Goal: Answer question/provide support: Share knowledge or assist other users

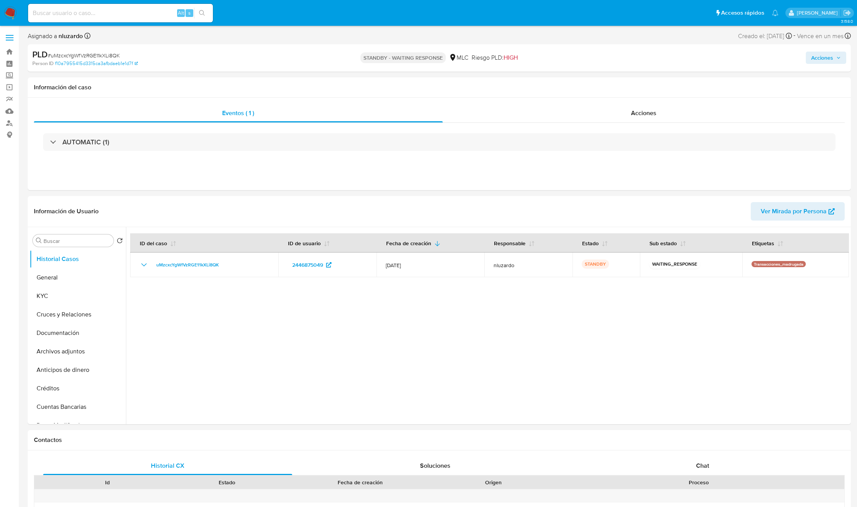
select select "10"
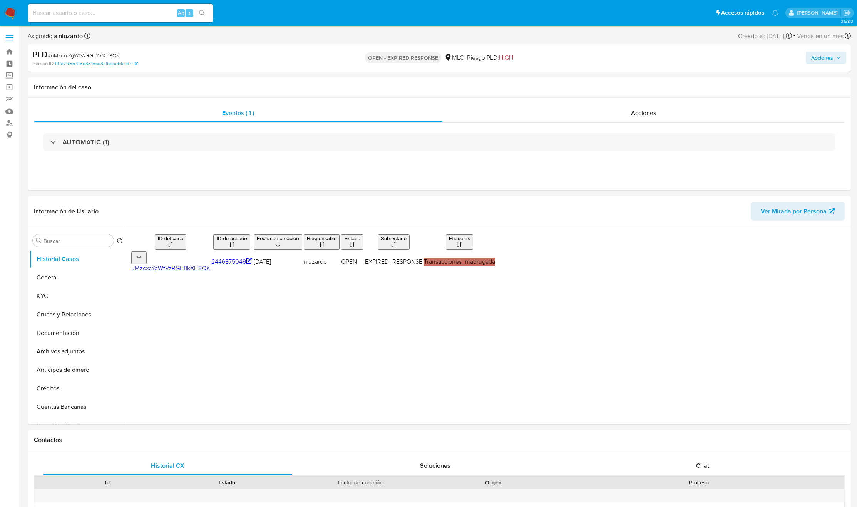
select select "10"
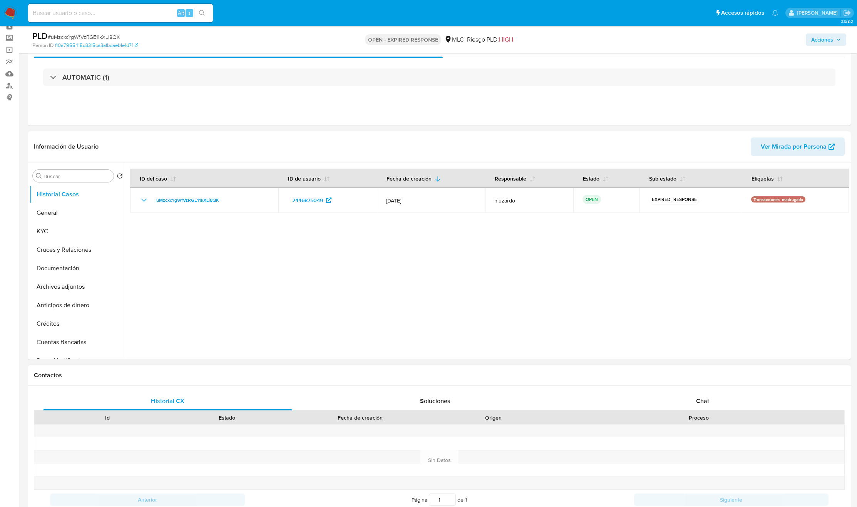
scroll to position [58, 0]
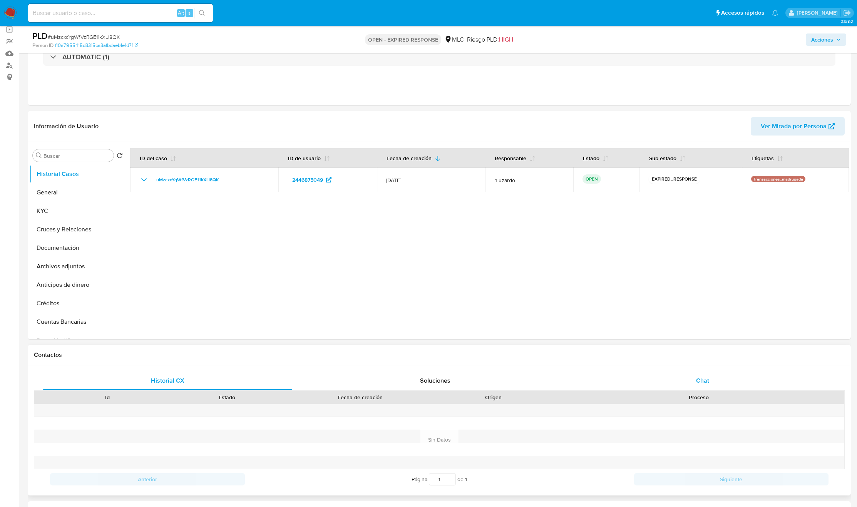
click at [700, 372] on div "Chat" at bounding box center [702, 381] width 249 height 18
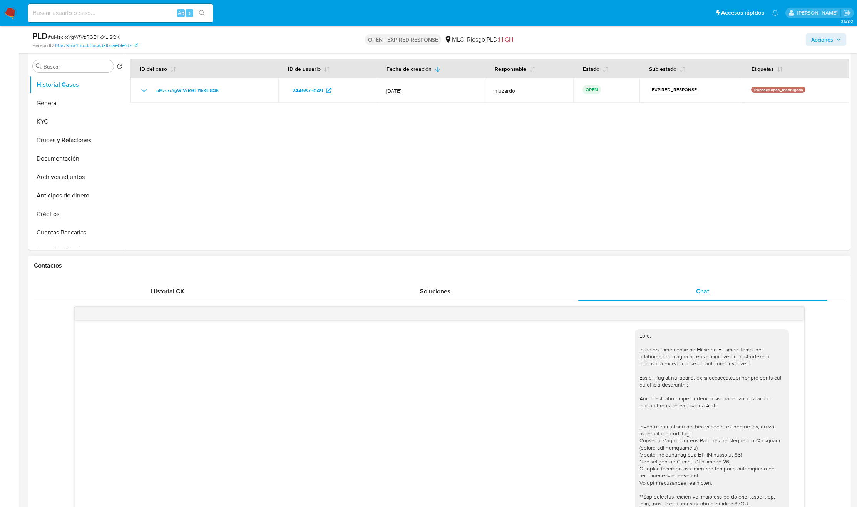
scroll to position [116, 0]
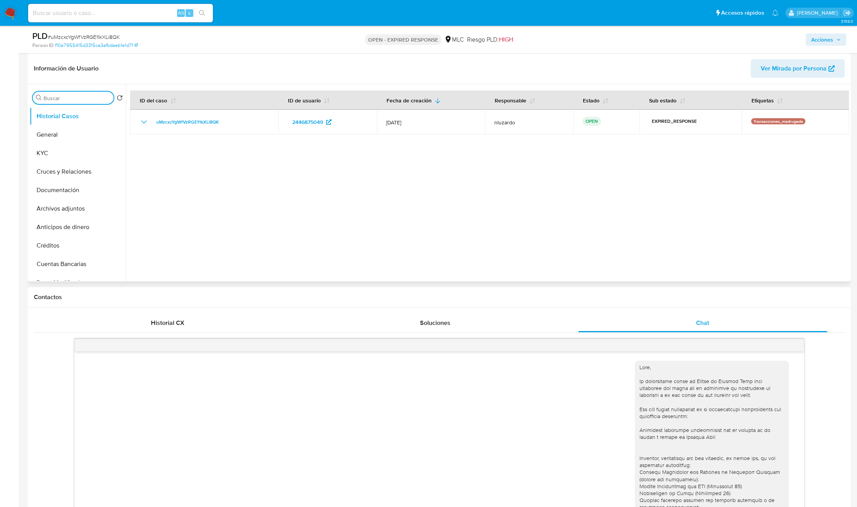
click at [67, 97] on input "Buscar" at bounding box center [77, 98] width 67 height 7
type input "ad"
click at [67, 134] on button "Archivos adjuntos" at bounding box center [75, 135] width 90 height 18
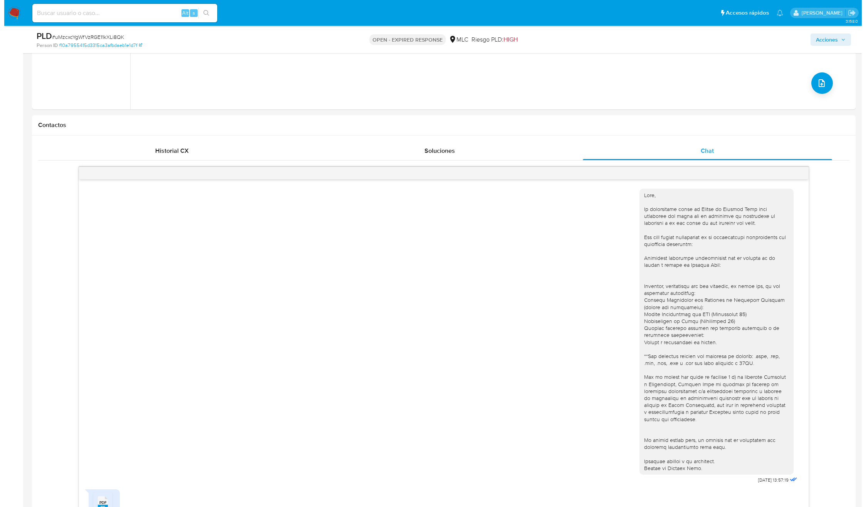
scroll to position [0, 0]
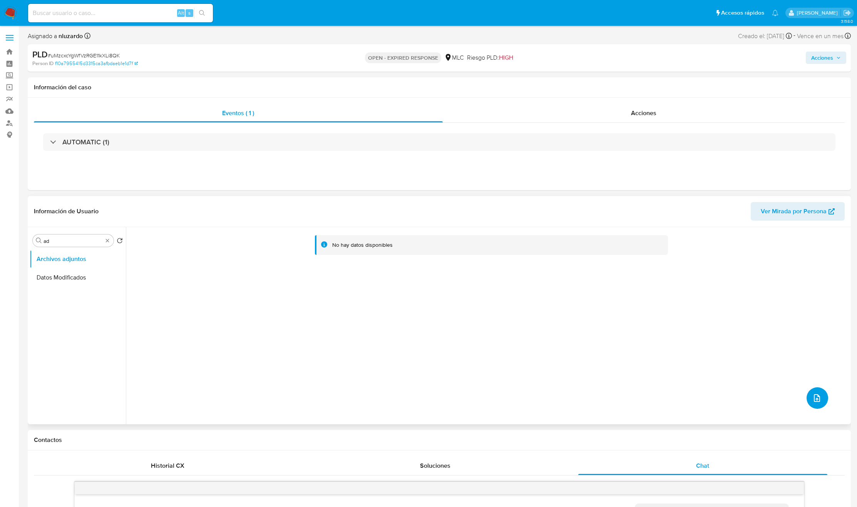
click at [820, 401] on button "upload-file" at bounding box center [818, 398] width 22 height 22
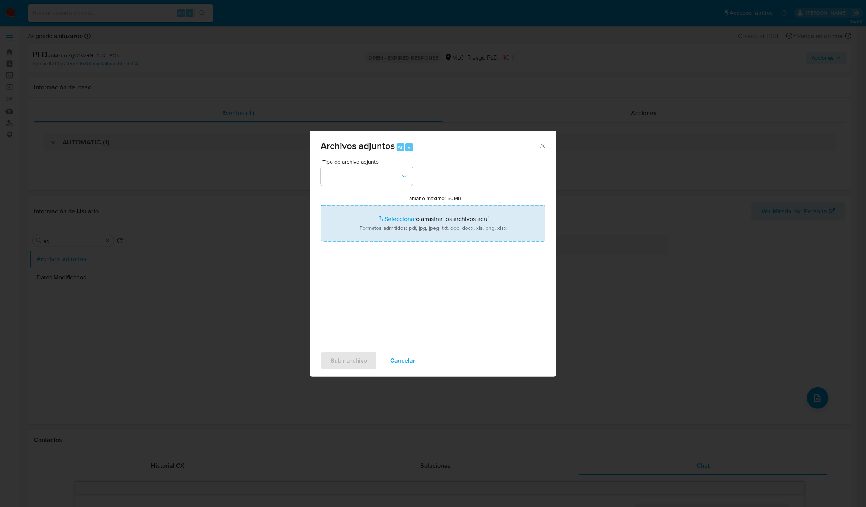
type input "C:\fakepath\2446875049_Caselog.pdf"
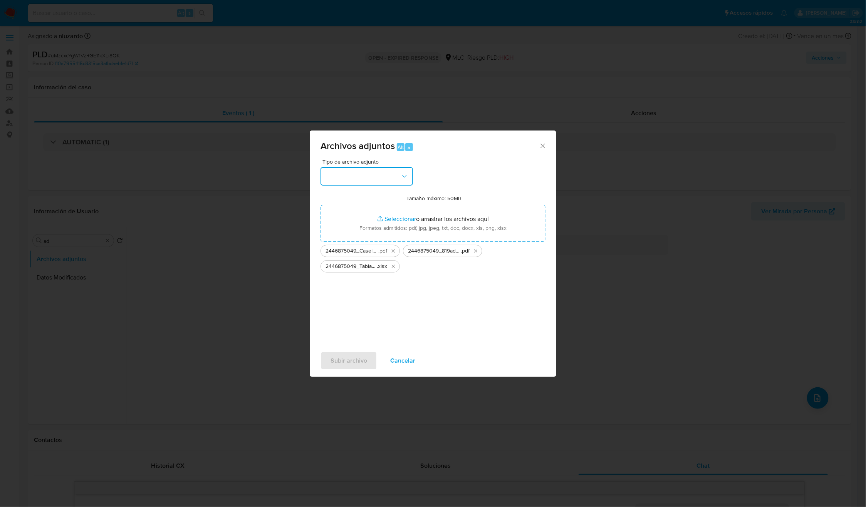
click at [398, 178] on button "button" at bounding box center [366, 176] width 92 height 18
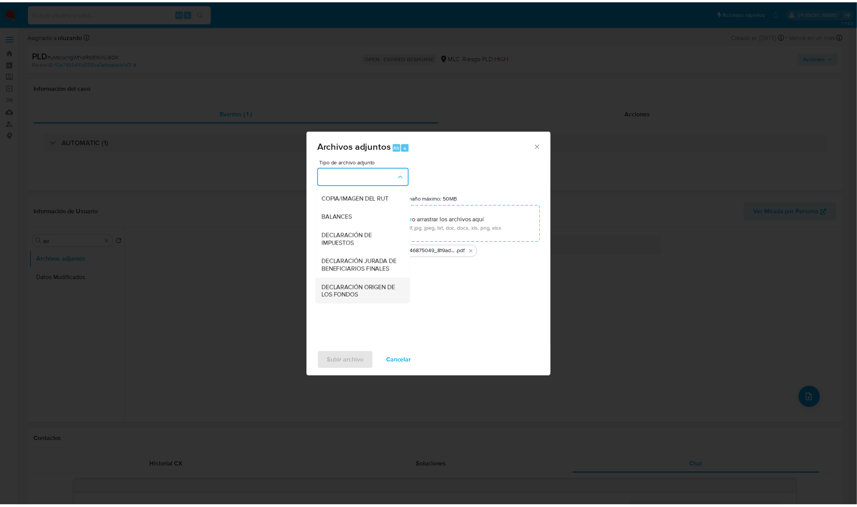
scroll to position [89, 0]
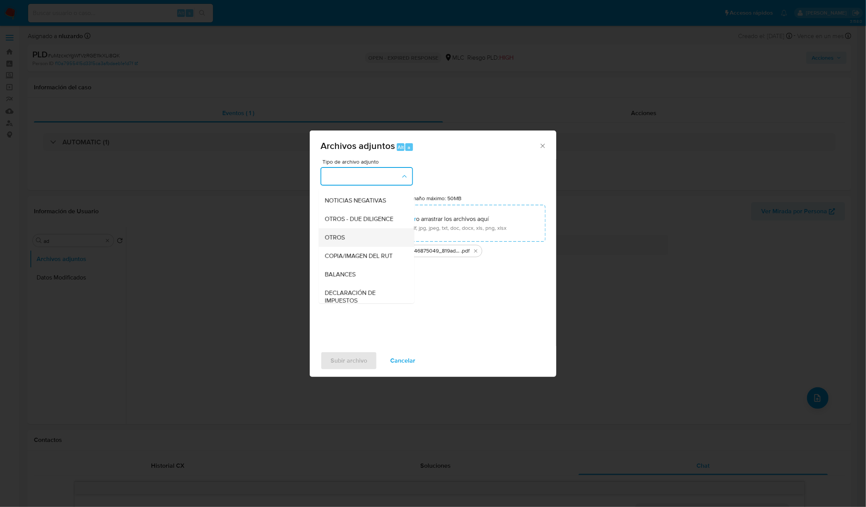
click at [362, 246] on div "OTROS" at bounding box center [364, 237] width 79 height 18
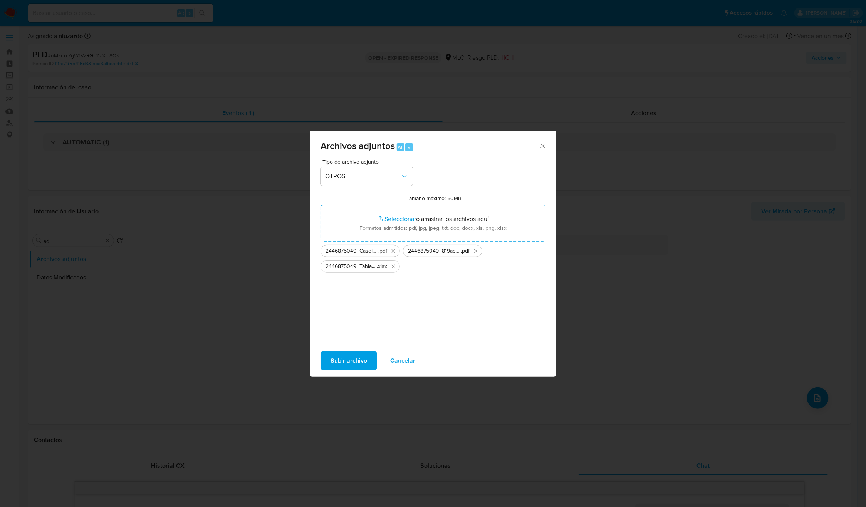
click at [340, 361] on span "Subir archivo" at bounding box center [348, 360] width 37 height 17
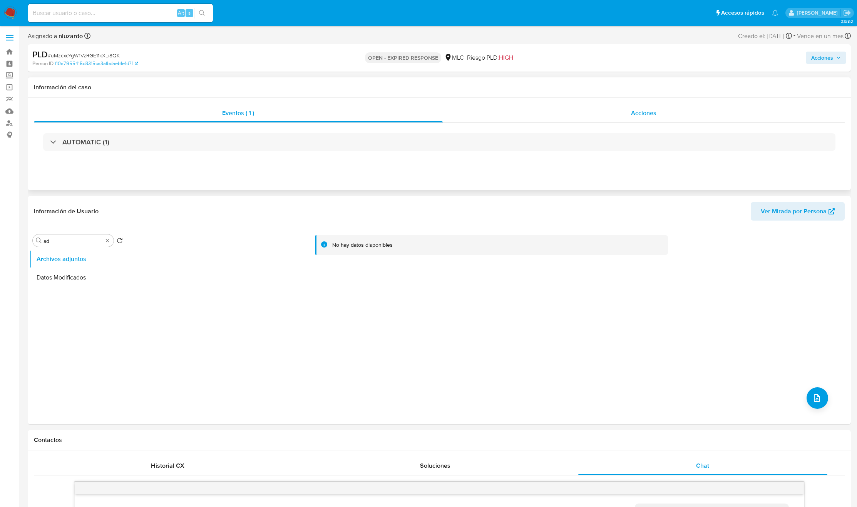
click at [633, 118] on div "Acciones" at bounding box center [644, 113] width 402 height 18
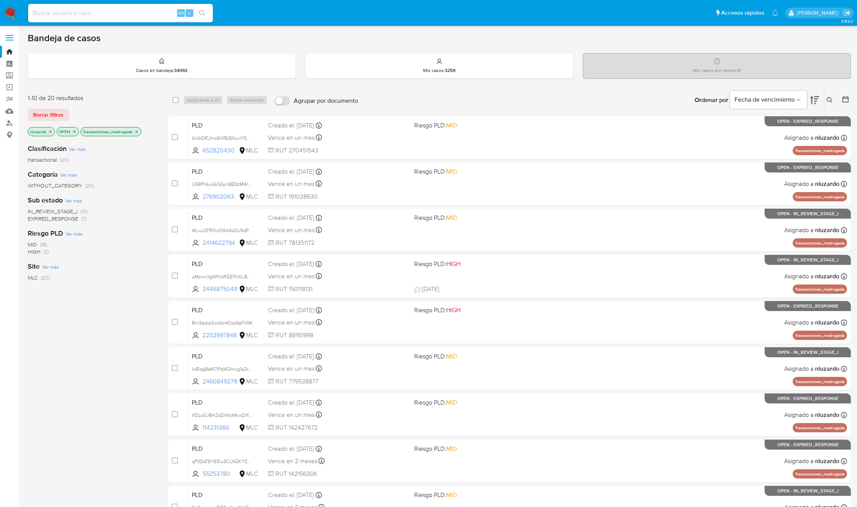
click at [124, 283] on div "Clasificación Ver más transactional (20) Categoría Ver más WITHOUT_CATEGORY (20…" at bounding box center [92, 269] width 128 height 262
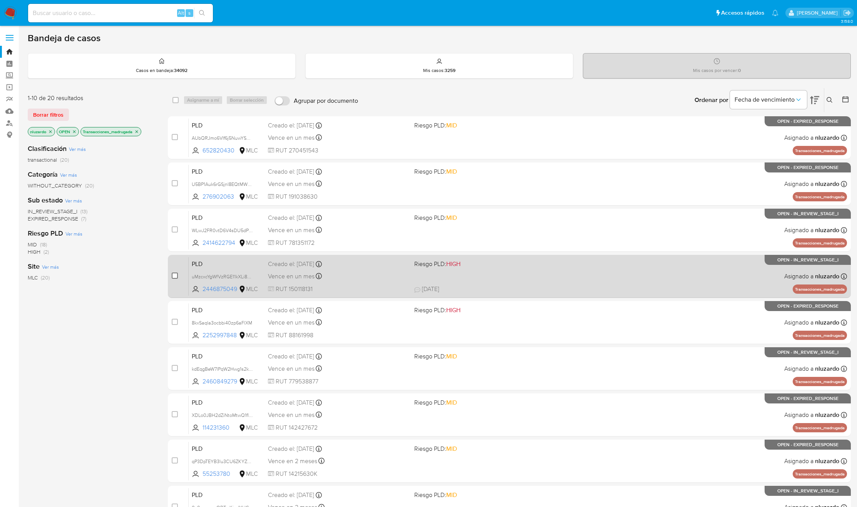
click at [175, 275] on input "checkbox" at bounding box center [175, 276] width 6 height 6
checkbox input "true"
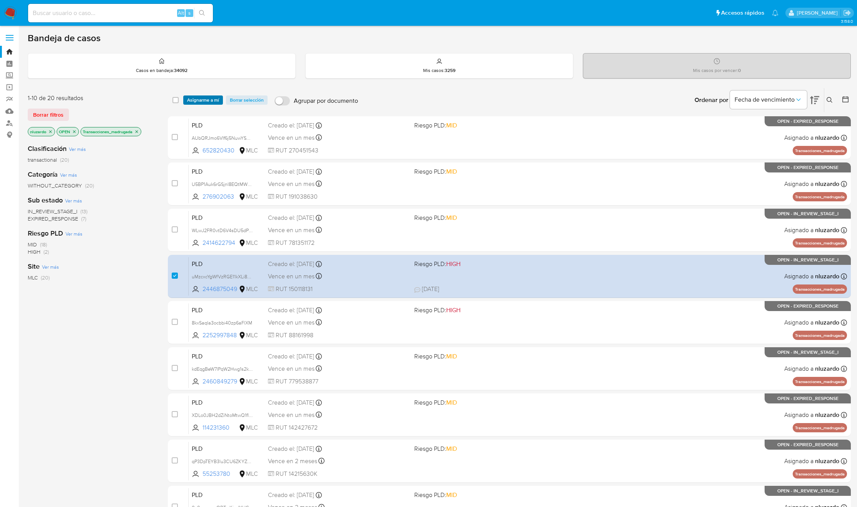
click at [216, 104] on span "Asignarme a mí" at bounding box center [203, 100] width 32 height 8
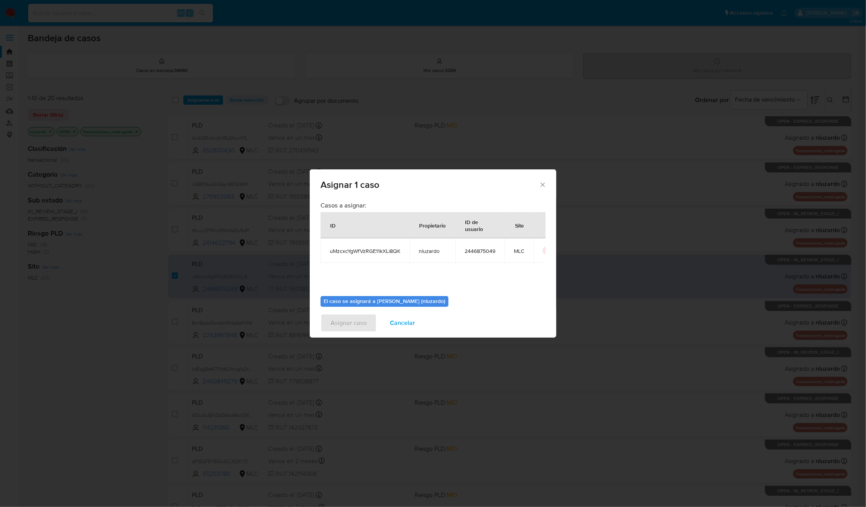
scroll to position [39, 0]
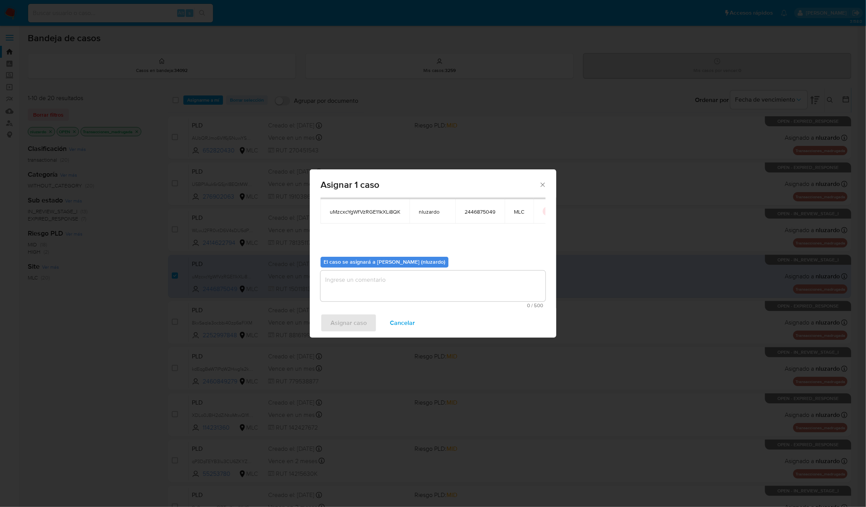
click at [399, 302] on div "0 / 500 500 caracteres restantes" at bounding box center [432, 289] width 225 height 37
click at [400, 291] on textarea "assign-modal" at bounding box center [432, 286] width 225 height 31
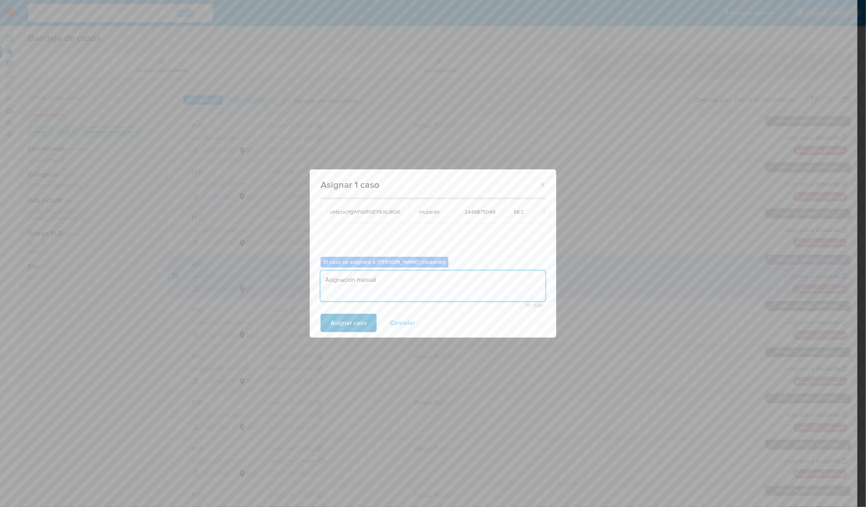
type textarea "Asignación manual"
click at [356, 321] on span "Asignar caso" at bounding box center [348, 323] width 36 height 17
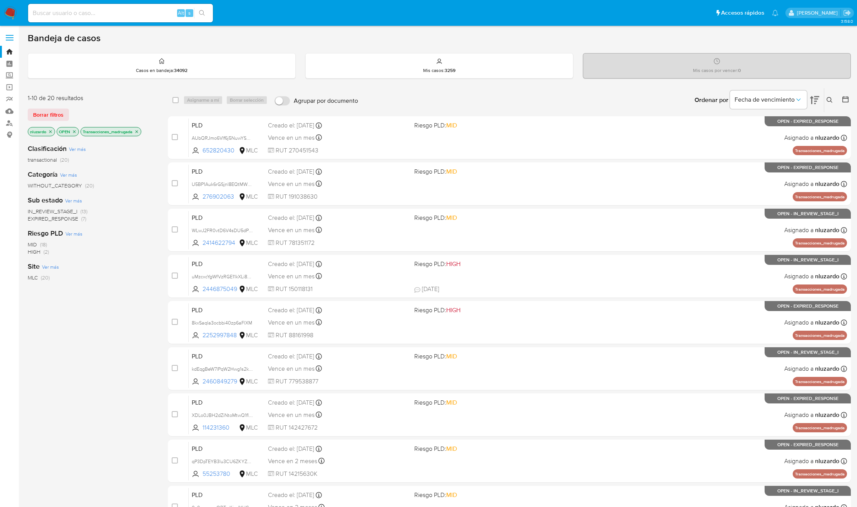
click at [136, 134] on p "Transacciones_madrugada" at bounding box center [111, 131] width 60 height 8
click at [139, 132] on icon "close-filter" at bounding box center [136, 131] width 5 height 5
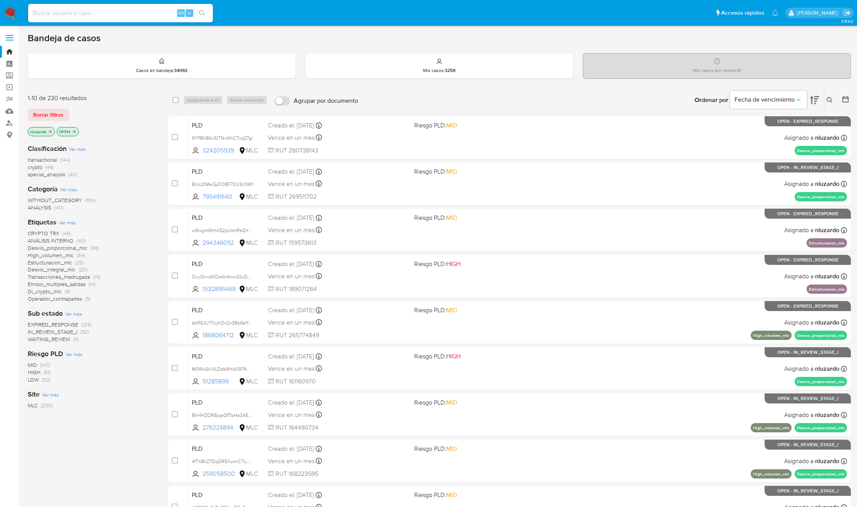
click at [828, 102] on icon at bounding box center [830, 100] width 6 height 6
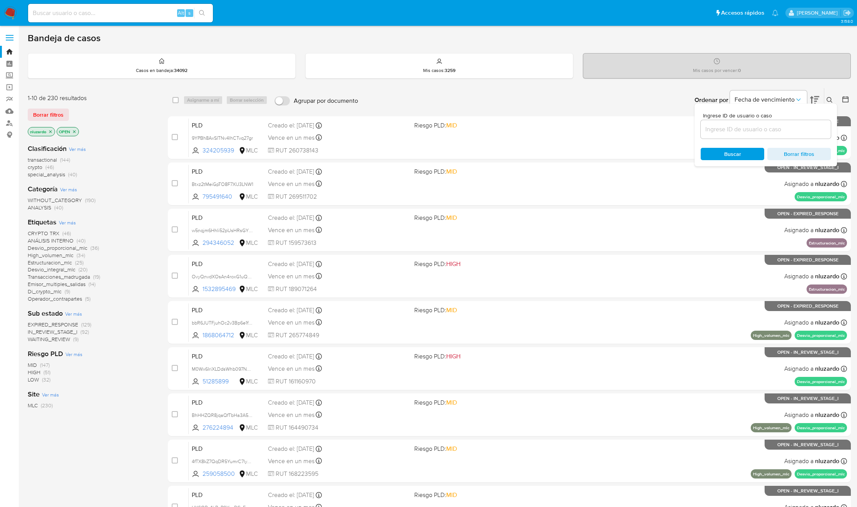
click at [754, 134] on div at bounding box center [766, 129] width 130 height 18
click at [754, 131] on input at bounding box center [766, 129] width 130 height 10
paste input "195004497"
click at [733, 157] on span "Buscar" at bounding box center [732, 154] width 17 height 12
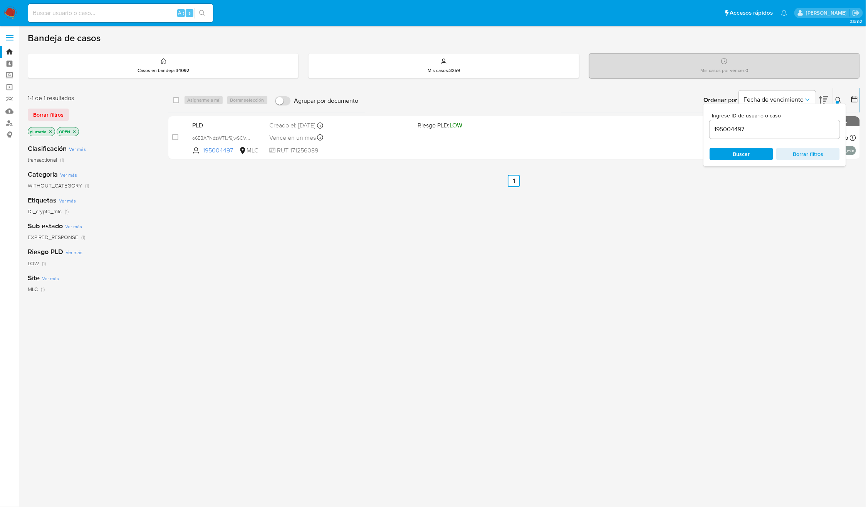
click at [833, 96] on div "Ingrese ID de usuario o caso 195004497 Buscar Borrar filtros" at bounding box center [839, 100] width 13 height 24
click at [837, 97] on icon at bounding box center [838, 100] width 6 height 6
click at [690, 256] on div "select-all-cases-checkbox Asignarme a mí Borrar selección Agrupar por documento…" at bounding box center [514, 262] width 692 height 349
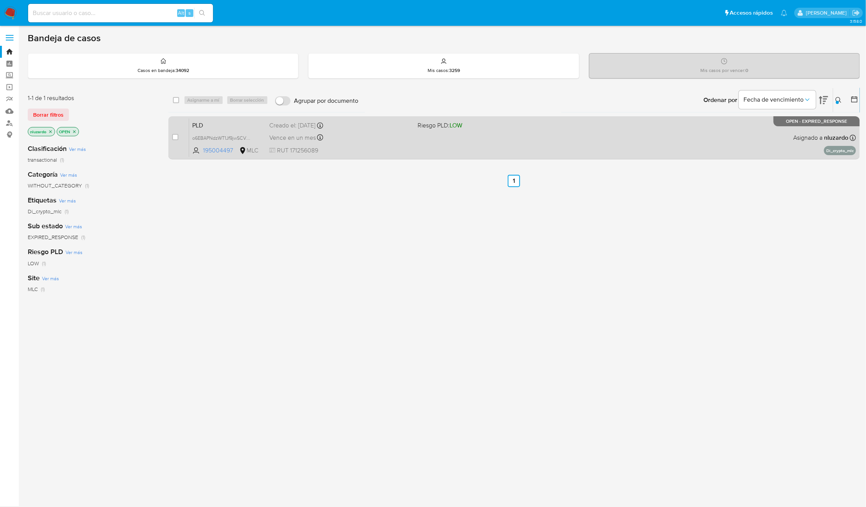
click at [637, 149] on div "PLD o6EBAPNdzWT1Jf9jwSCVmnqM 195004497 MLC Riesgo PLD: LOW Creado el: 12/07/202…" at bounding box center [522, 137] width 667 height 39
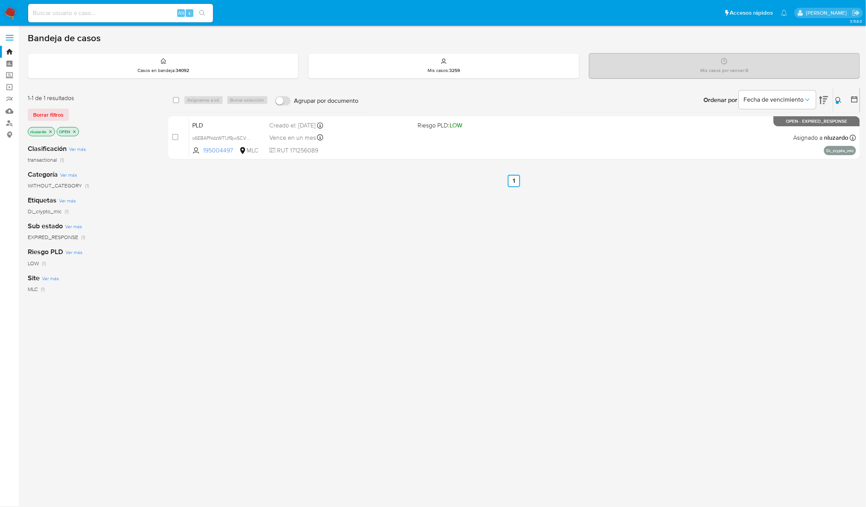
click at [833, 96] on button at bounding box center [839, 100] width 13 height 9
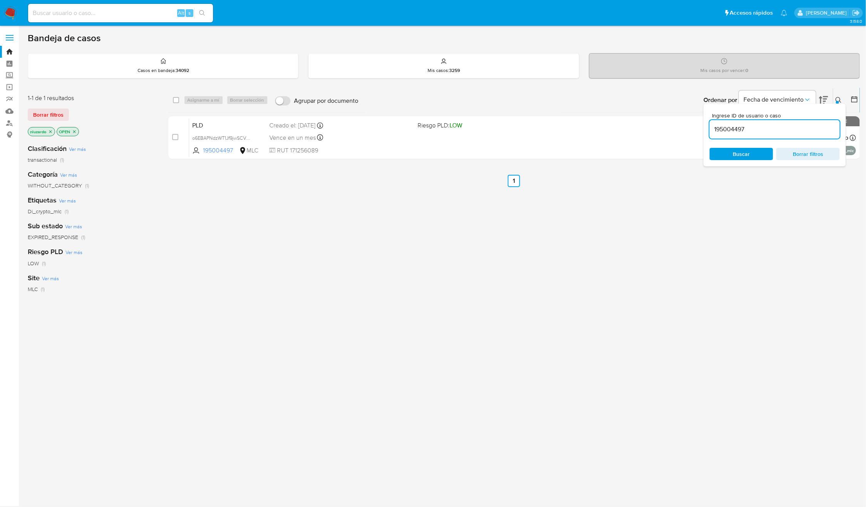
click at [791, 129] on input "195004497" at bounding box center [774, 129] width 130 height 10
click at [757, 154] on span "Buscar" at bounding box center [741, 154] width 53 height 11
click at [575, 255] on div "select-all-cases-checkbox Asignarme a mí Borrar selección Agrupar por documento…" at bounding box center [514, 262] width 692 height 349
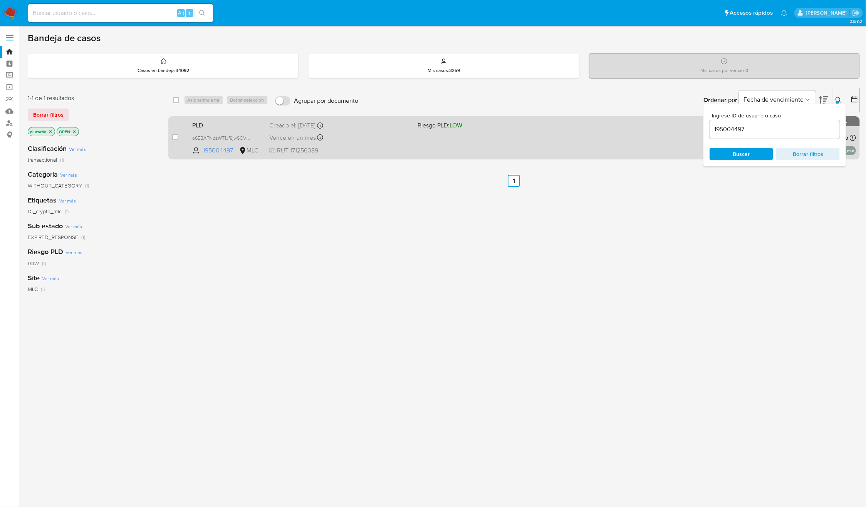
click at [570, 126] on div "PLD o6EBAPNdzWT1Jf9jwSCVmnqM 195004497 MLC Riesgo PLD: LOW Creado el: 12/07/202…" at bounding box center [522, 137] width 667 height 39
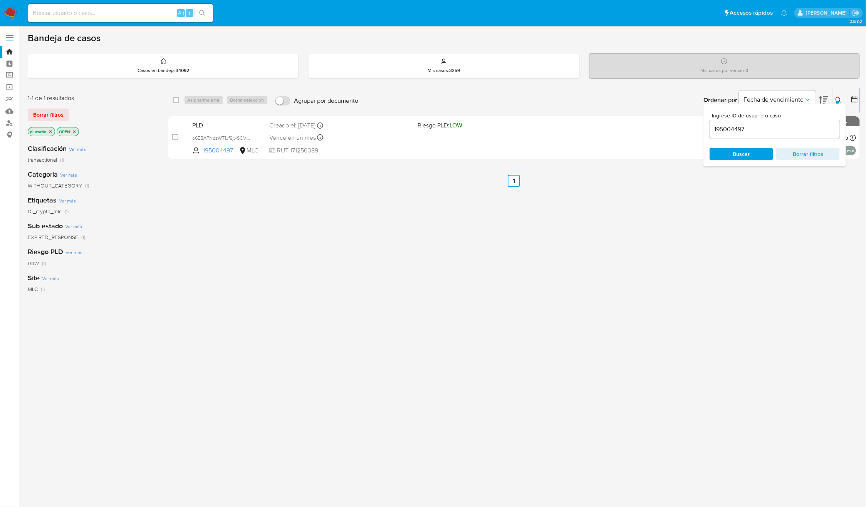
click at [751, 127] on input "195004497" at bounding box center [774, 129] width 130 height 10
paste input "[[ ]] Case | Folder ##### Información general del caso Fecha de análisis: Cust:…"
click at [746, 154] on span "Buscar" at bounding box center [741, 154] width 17 height 12
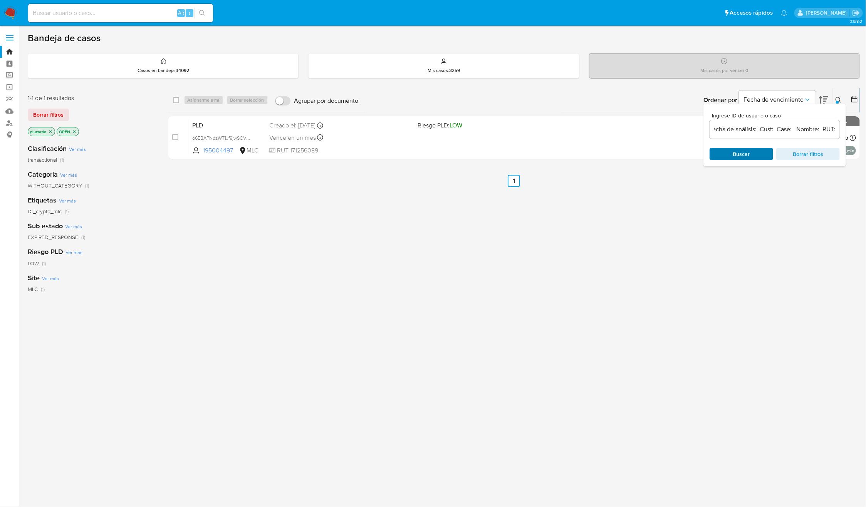
scroll to position [0, 0]
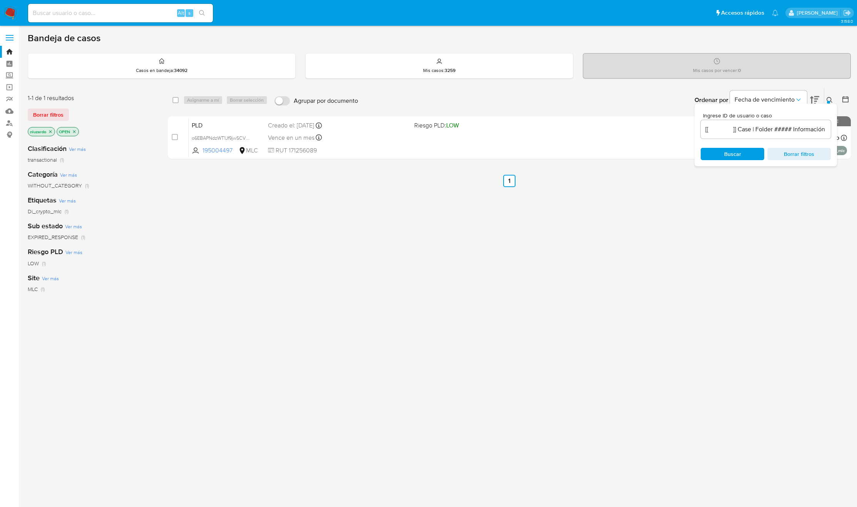
click at [761, 143] on div "Ingrese ID de usuario o caso [[ ]] Case | Folder ##### Información general del …" at bounding box center [766, 135] width 142 height 63
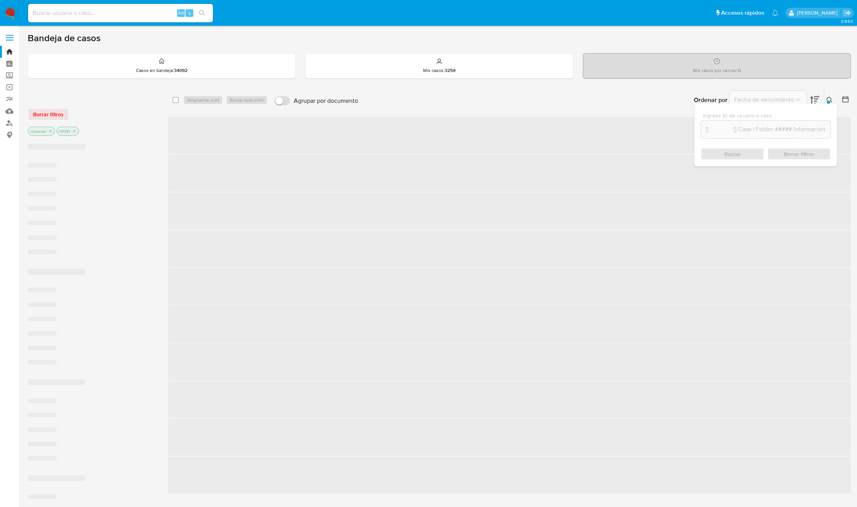
click at [753, 127] on input "[[ ]] Case | Folder ##### Información general del caso Fecha de análisis: Cust:…" at bounding box center [765, 129] width 129 height 10
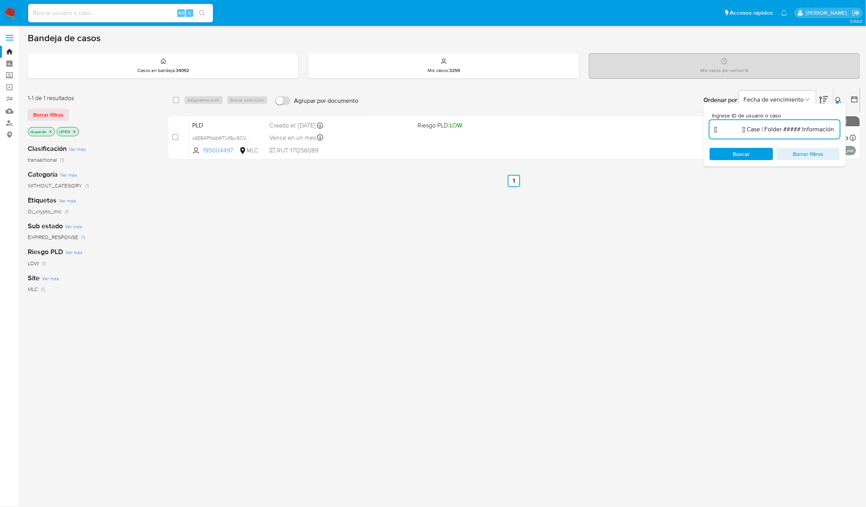
click at [750, 129] on input "[[ ]] Case | Folder ##### Información general del caso Fecha de análisis: Cust:…" at bounding box center [774, 129] width 130 height 10
click at [783, 129] on input "[[ ]] Case | Folder ##### Información general del caso Fecha de análisis: Cust:…" at bounding box center [774, 129] width 130 height 10
paste input "195004497"
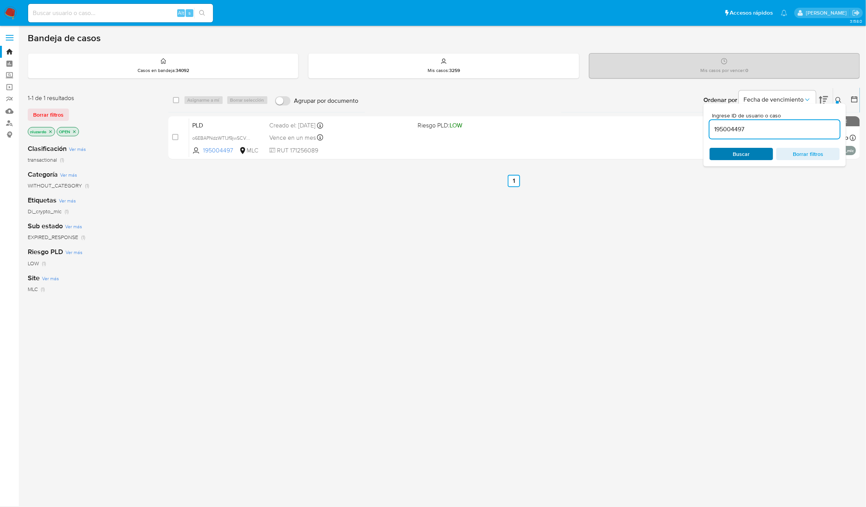
type input "195004497"
click at [757, 149] on span "Buscar" at bounding box center [741, 154] width 53 height 11
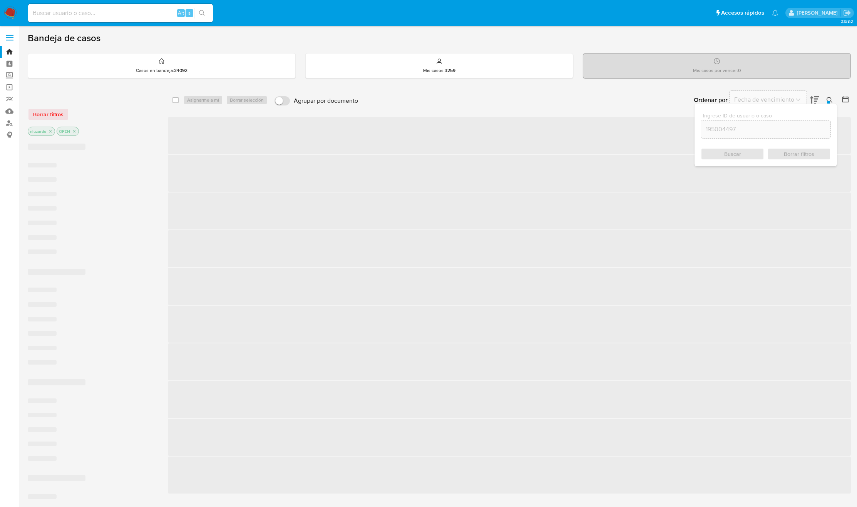
click at [835, 99] on button at bounding box center [831, 100] width 13 height 9
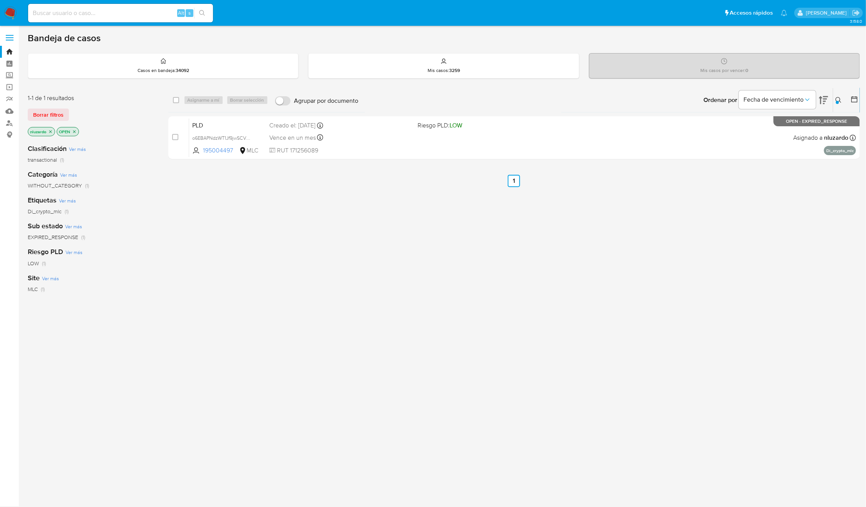
click at [592, 251] on div "select-all-cases-checkbox Asignarme a mí Borrar selección Agrupar por documento…" at bounding box center [514, 262] width 692 height 349
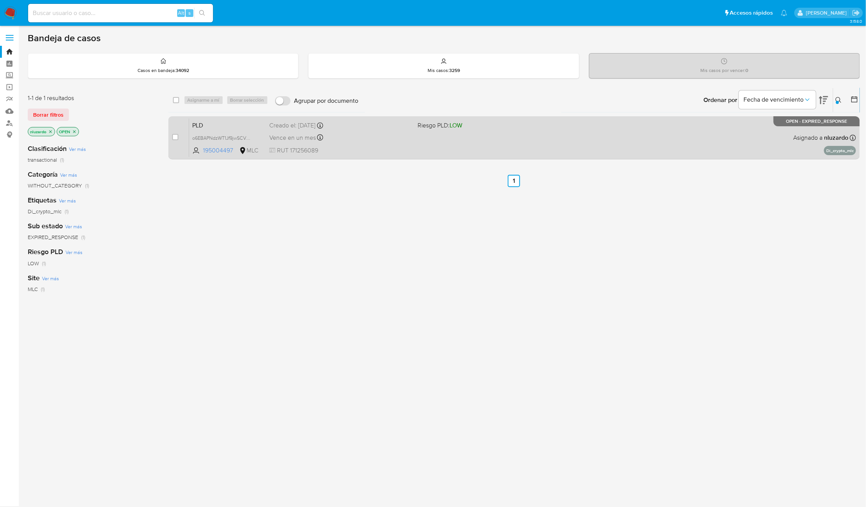
click at [573, 148] on div "PLD o6EBAPNdzWT1Jf9jwSCVmnqM 195004497 MLC Riesgo PLD: LOW Creado el: 12/07/202…" at bounding box center [522, 137] width 667 height 39
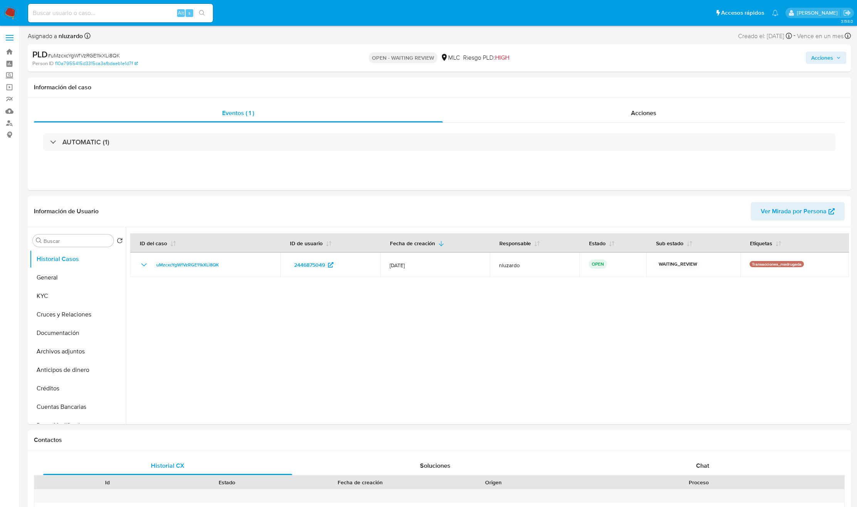
select select "10"
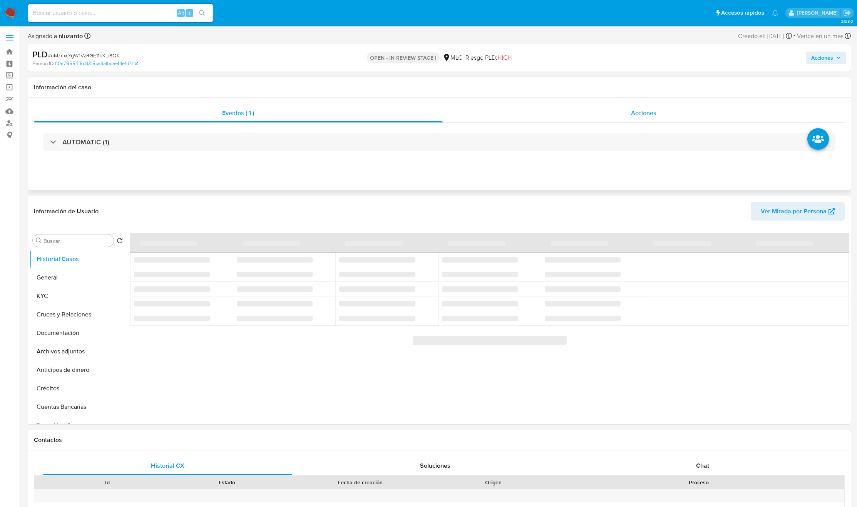
click at [653, 115] on span "Acciones" at bounding box center [643, 113] width 25 height 9
select select "10"
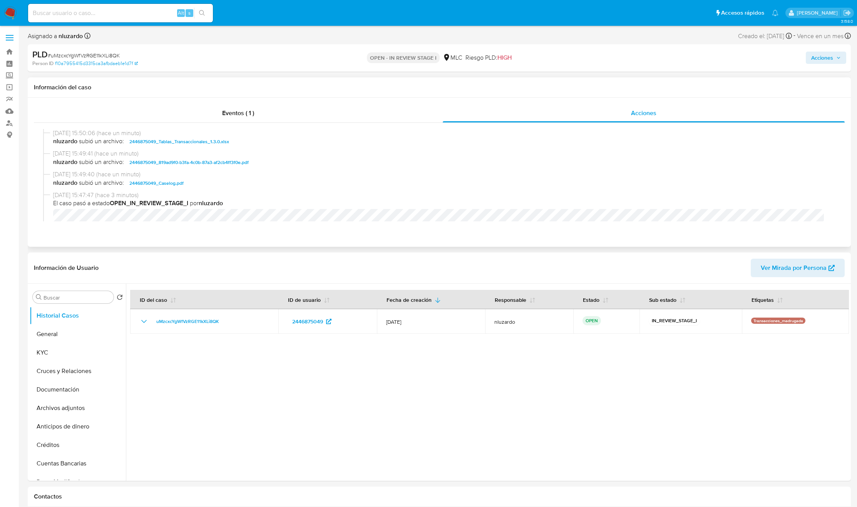
click at [224, 185] on span "nluzardo subió un archivo: 2446875049_Caselog.pdf" at bounding box center [442, 183] width 779 height 9
copy span "2446875049_Caselog.pdf"
click at [224, 185] on span "nluzardo subió un archivo: 2446875049_Caselog.pdf" at bounding box center [442, 183] width 779 height 9
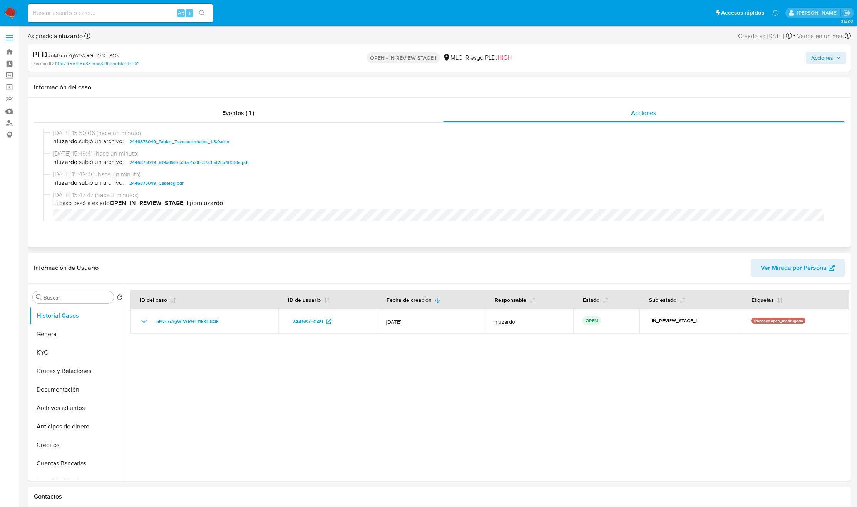
click at [224, 185] on span "nluzardo subió un archivo: 2446875049_Caselog.pdf" at bounding box center [442, 183] width 779 height 9
click at [828, 63] on span "Acciones" at bounding box center [822, 58] width 22 height 12
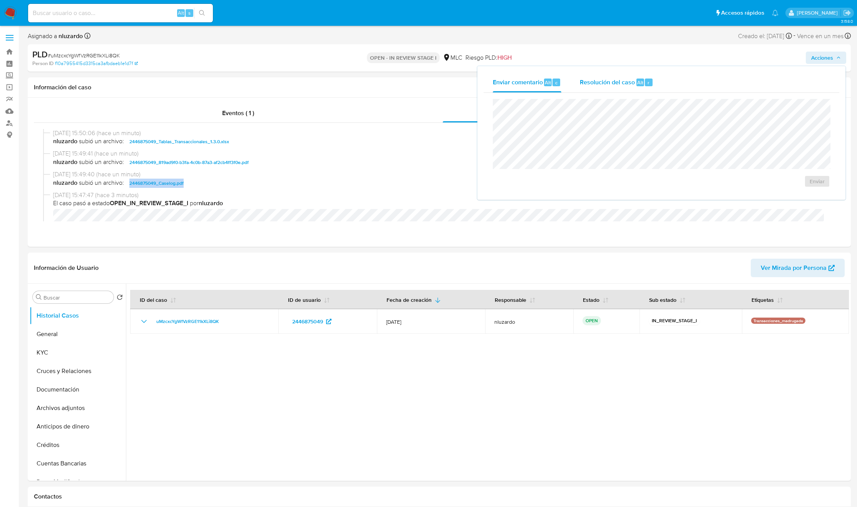
click at [592, 90] on div "Resolución del caso Alt r" at bounding box center [617, 82] width 74 height 20
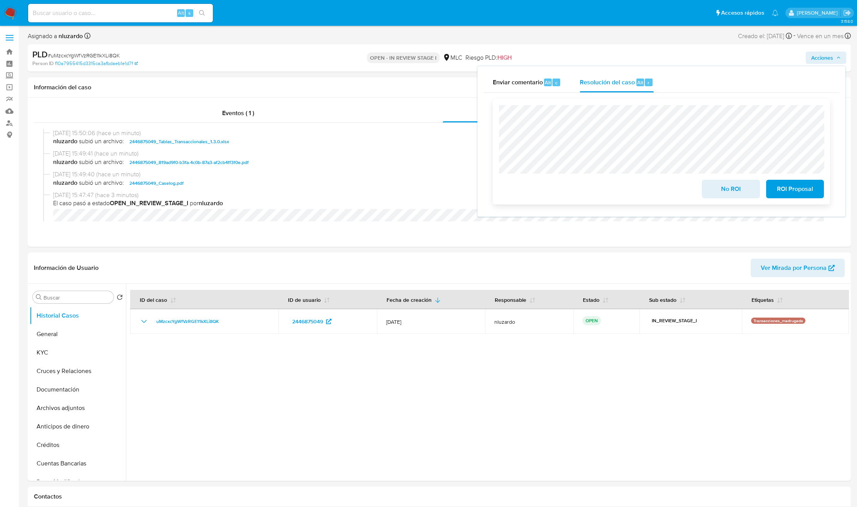
click at [709, 193] on button "No ROI" at bounding box center [731, 189] width 58 height 18
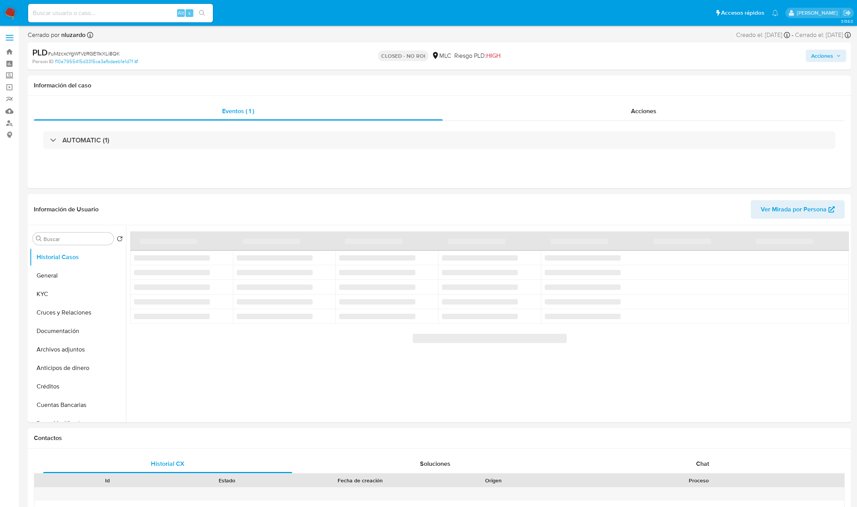
select select "10"
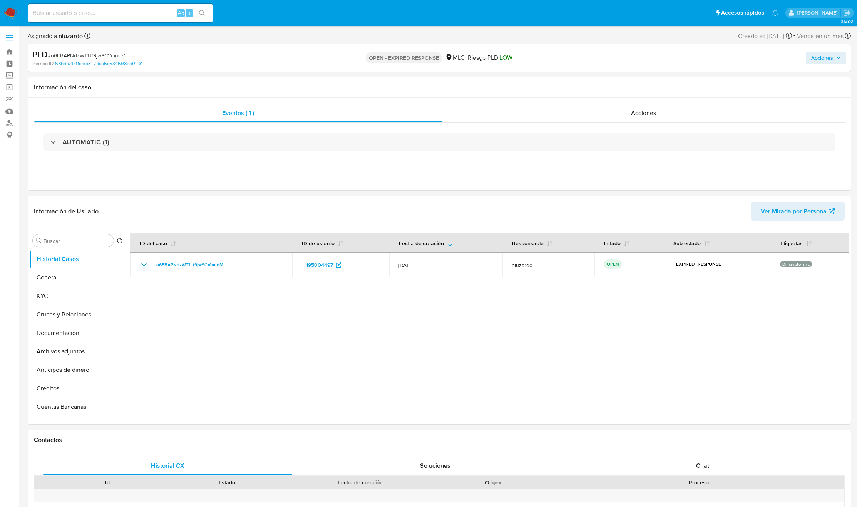
select select "10"
click at [140, 8] on input at bounding box center [120, 13] width 185 height 10
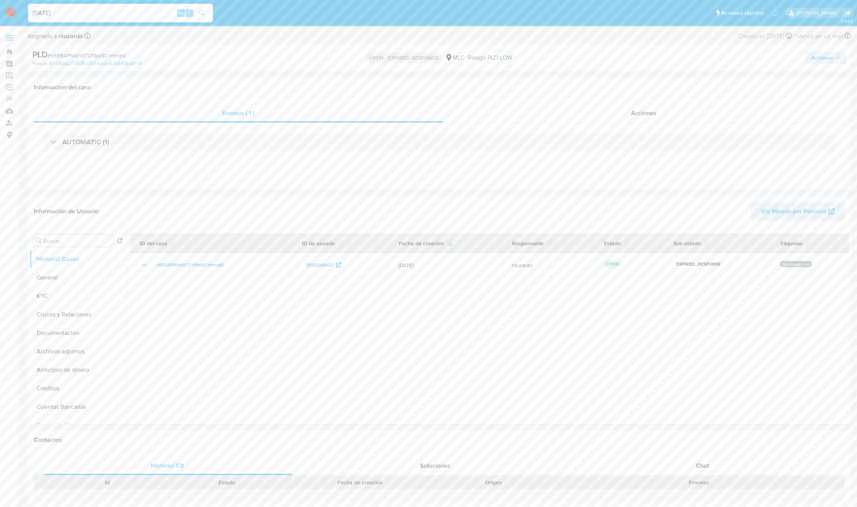
type input "[DATE]"
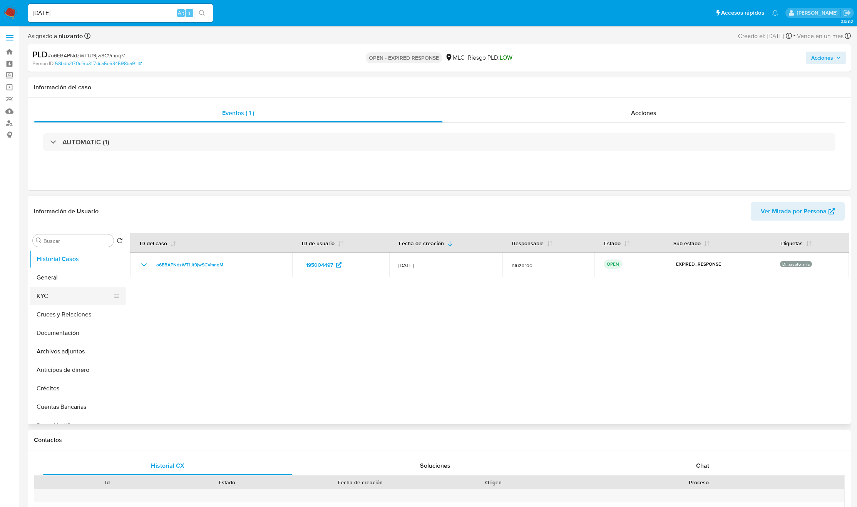
click at [45, 299] on button "KYC" at bounding box center [75, 296] width 90 height 18
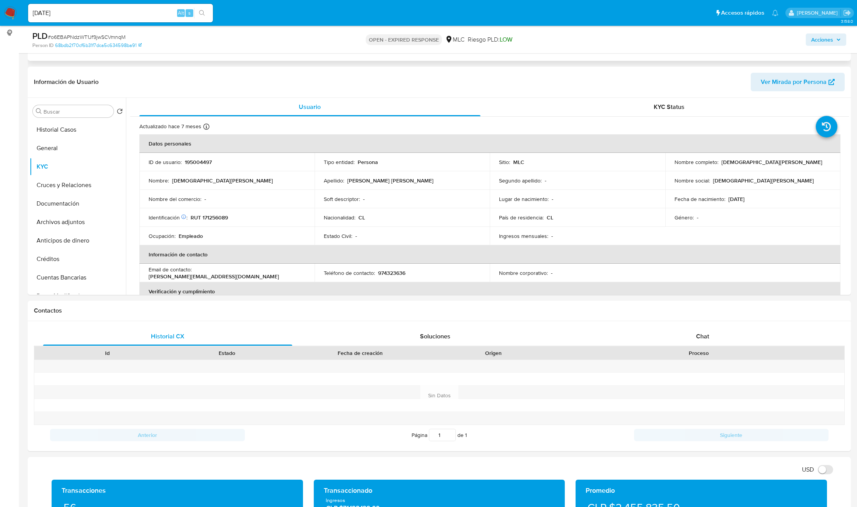
scroll to position [116, 0]
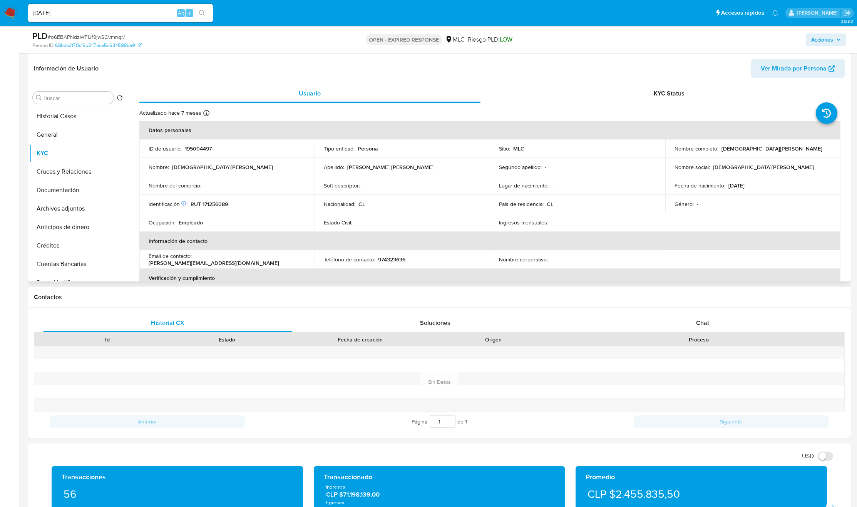
click at [722, 149] on p "[PERSON_NAME] [PERSON_NAME]" at bounding box center [772, 148] width 101 height 7
click at [722, 149] on p "[DEMOGRAPHIC_DATA][PERSON_NAME]" at bounding box center [772, 148] width 101 height 7
drag, startPoint x: 796, startPoint y: 148, endPoint x: 813, endPoint y: 147, distance: 16.6
click at [813, 147] on div "Nombre completo : Christian Franz Schafer Hettich" at bounding box center [753, 148] width 157 height 7
copy p "[DEMOGRAPHIC_DATA][PERSON_NAME]"
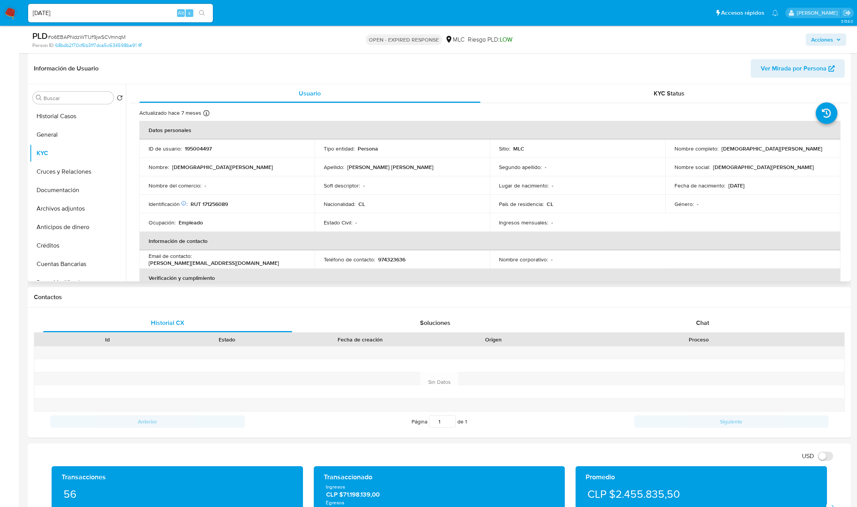
drag, startPoint x: 293, startPoint y: 223, endPoint x: 261, endPoint y: 215, distance: 33.3
click at [289, 223] on div "Ocupación : Empleado" at bounding box center [227, 222] width 157 height 7
click at [228, 204] on p "RUT 171256089" at bounding box center [209, 204] width 37 height 7
click at [221, 204] on p "RUT 171256089" at bounding box center [209, 204] width 37 height 7
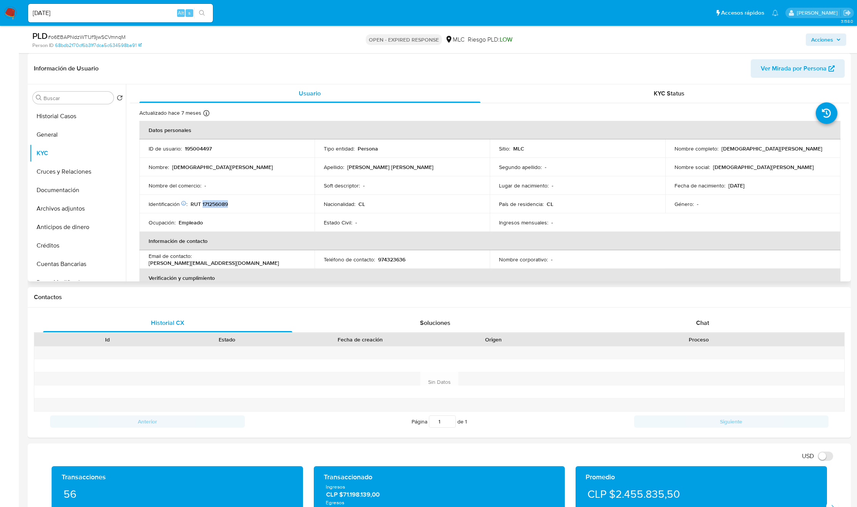
click at [221, 204] on p "RUT 171256089" at bounding box center [209, 204] width 37 height 7
copy p "171256089"
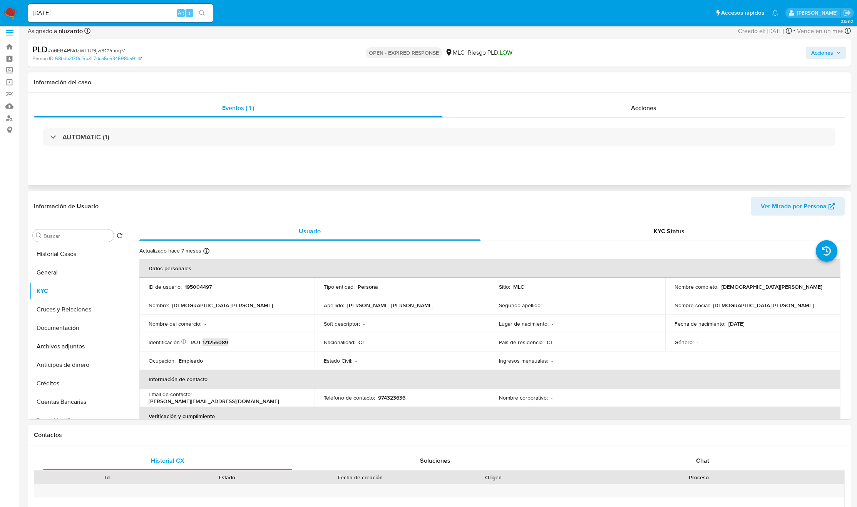
scroll to position [0, 0]
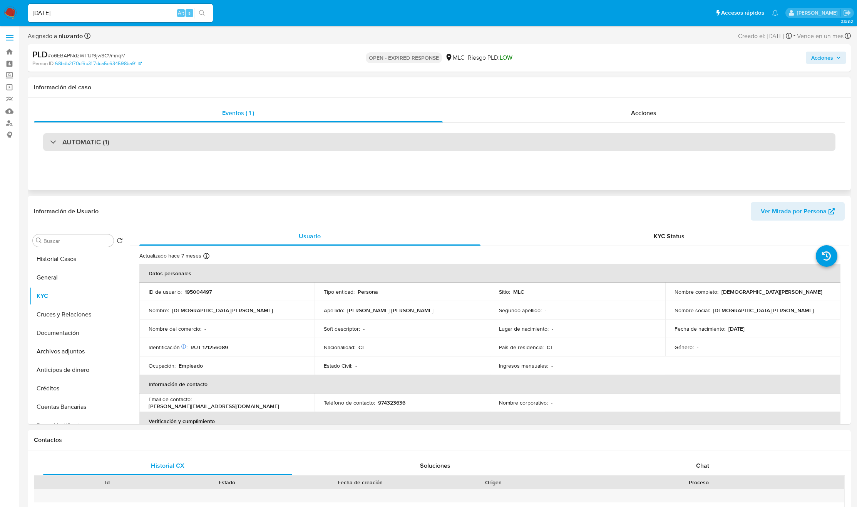
click at [147, 136] on div "AUTOMATIC (1)" at bounding box center [439, 142] width 793 height 18
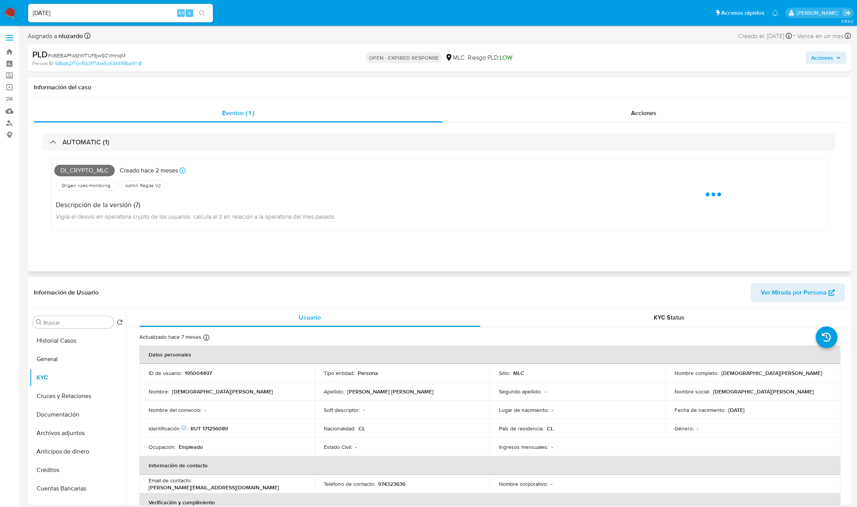
click at [88, 170] on span "Di_crypto_mlc" at bounding box center [84, 171] width 60 height 12
copy span "Di_crypto_mlc"
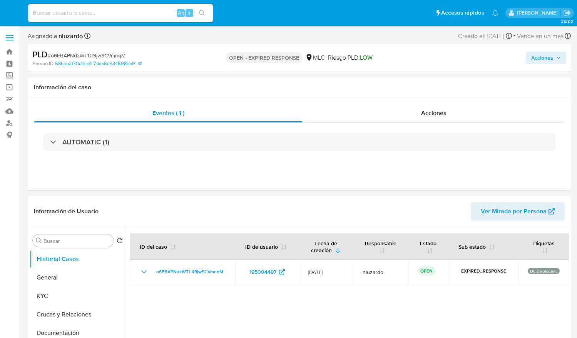
select select "10"
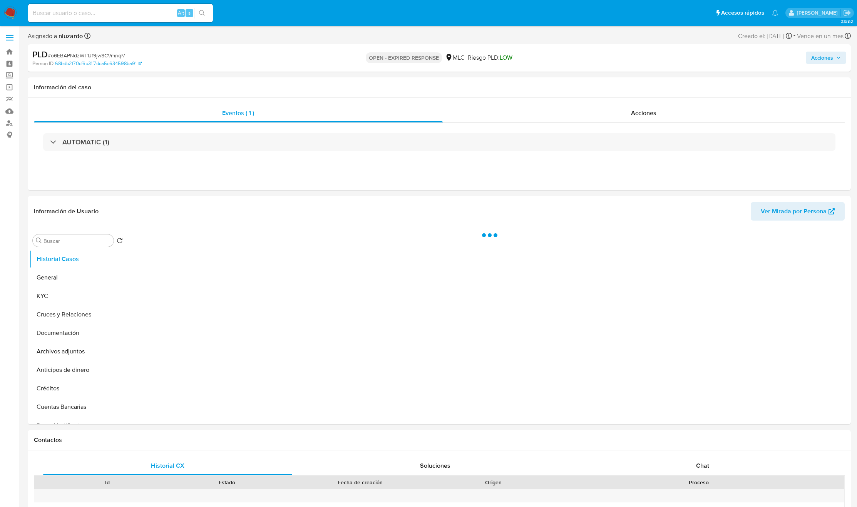
select select "10"
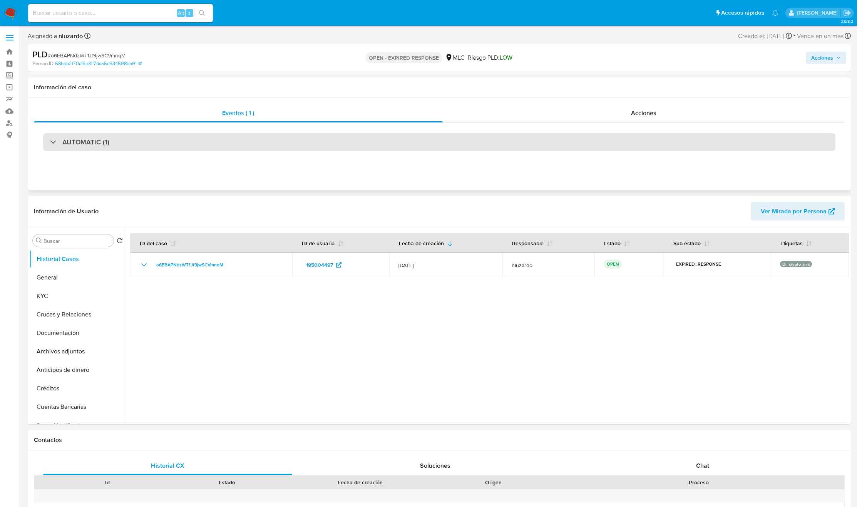
click at [81, 141] on h3 "AUTOMATIC (1)" at bounding box center [85, 142] width 47 height 8
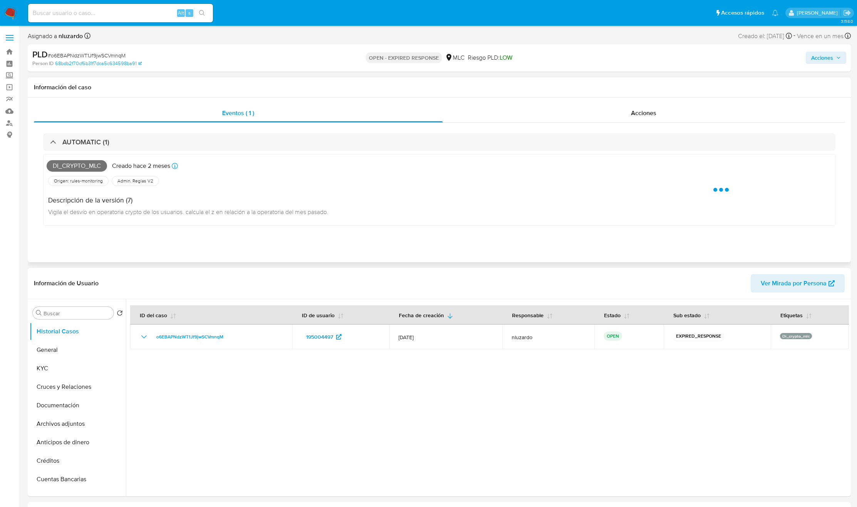
click at [72, 169] on span "Di_crypto_mlc" at bounding box center [77, 166] width 60 height 12
copy span "Di_crypto_mlc"
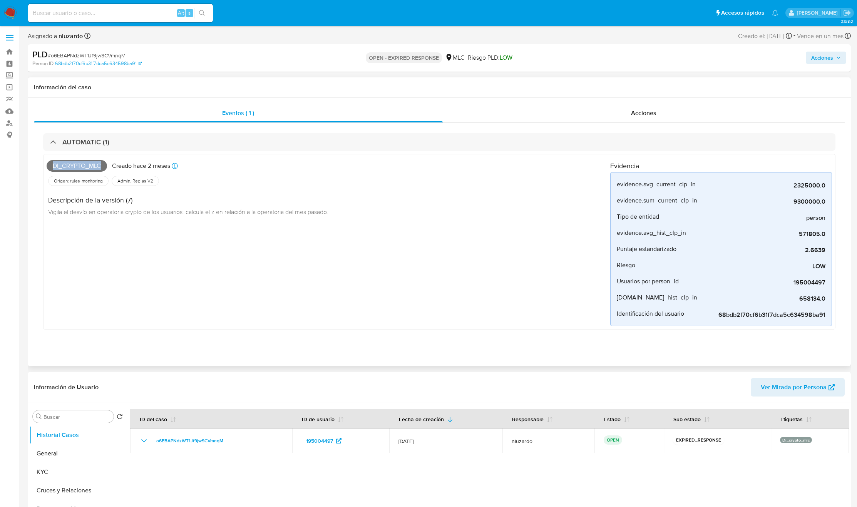
click at [77, 161] on span "Di_crypto_mlc" at bounding box center [77, 166] width 60 height 12
click at [154, 11] on input at bounding box center [120, 13] width 185 height 10
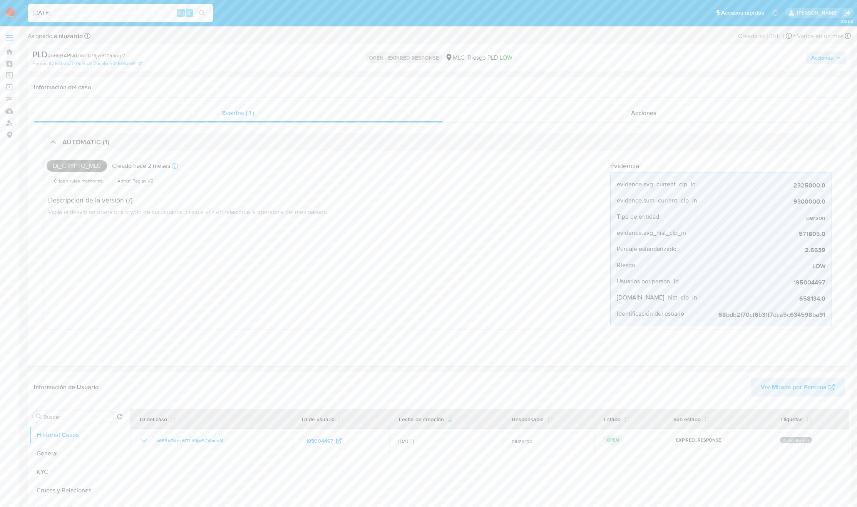
type input "[DATE]"
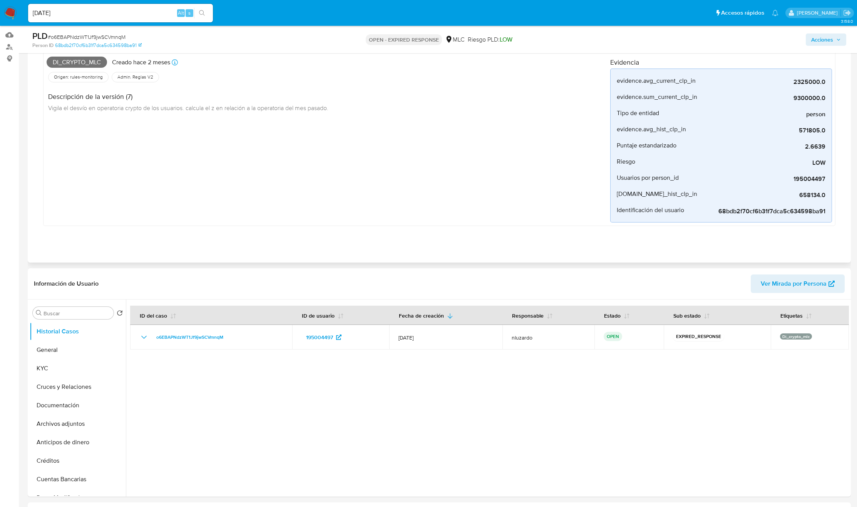
scroll to position [173, 0]
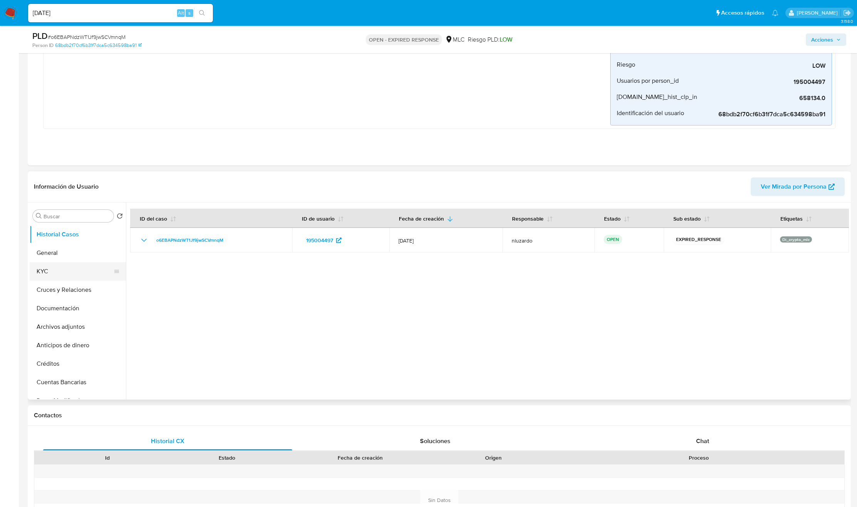
click at [77, 279] on button "KYC" at bounding box center [75, 271] width 90 height 18
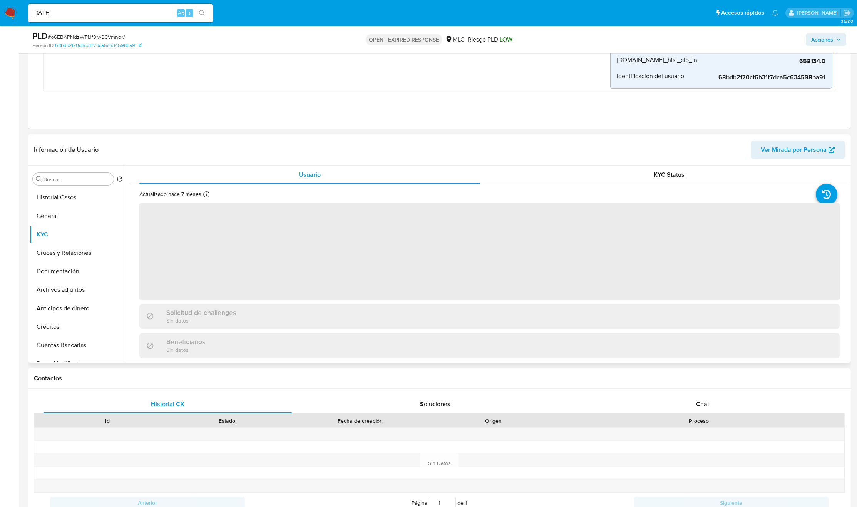
scroll to position [231, 0]
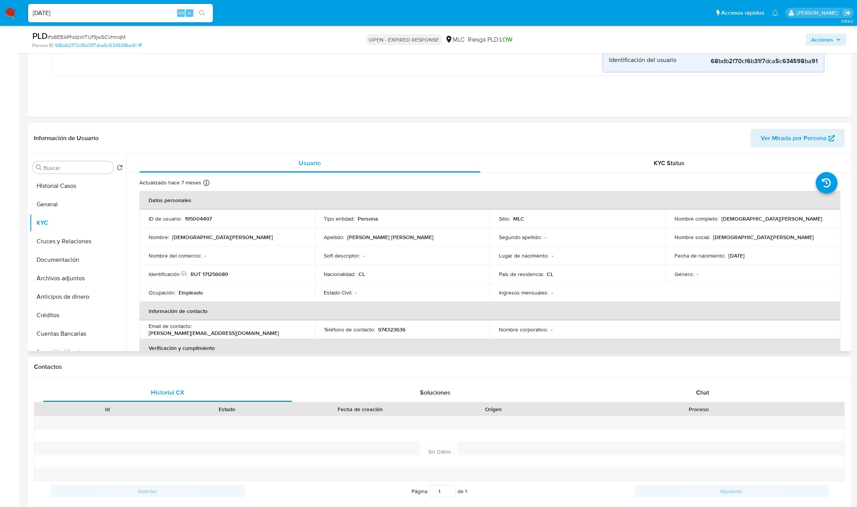
click at [726, 219] on p "Christian Franz Schafer Hettich" at bounding box center [772, 218] width 101 height 7
drag, startPoint x: 781, startPoint y: 222, endPoint x: 794, endPoint y: 221, distance: 12.4
click at [794, 221] on p "Christian Franz Schafer Hettich" at bounding box center [772, 218] width 101 height 7
copy p "Christian Franz Schafer Hettich"
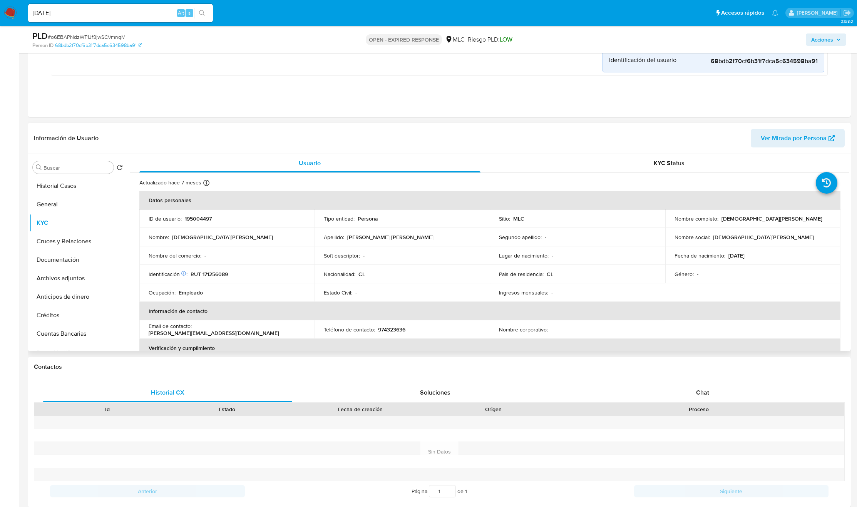
click at [214, 275] on p "RUT 171256089" at bounding box center [209, 274] width 37 height 7
copy p "171256089"
click at [214, 275] on p "RUT 171256089" at bounding box center [209, 274] width 37 height 7
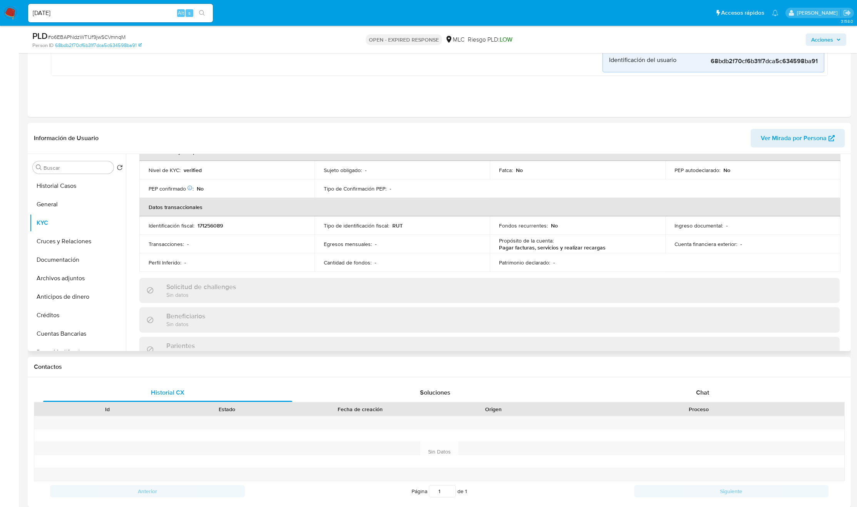
scroll to position [193, 0]
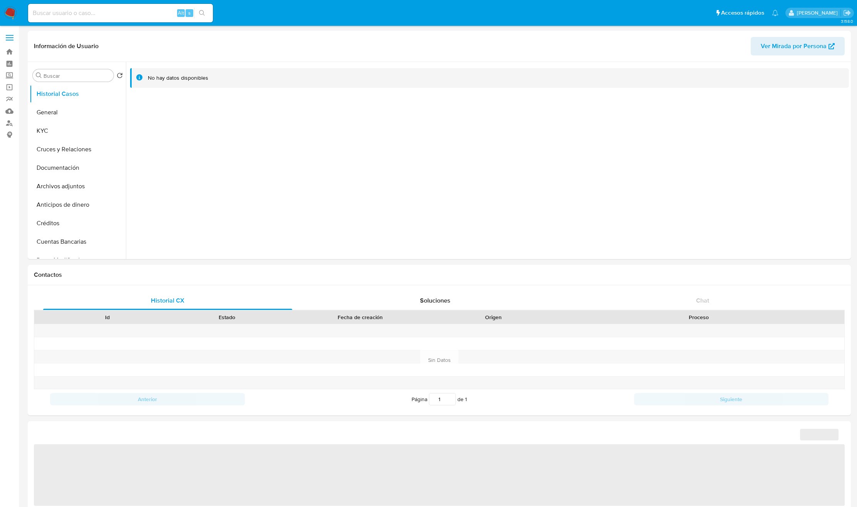
select select "10"
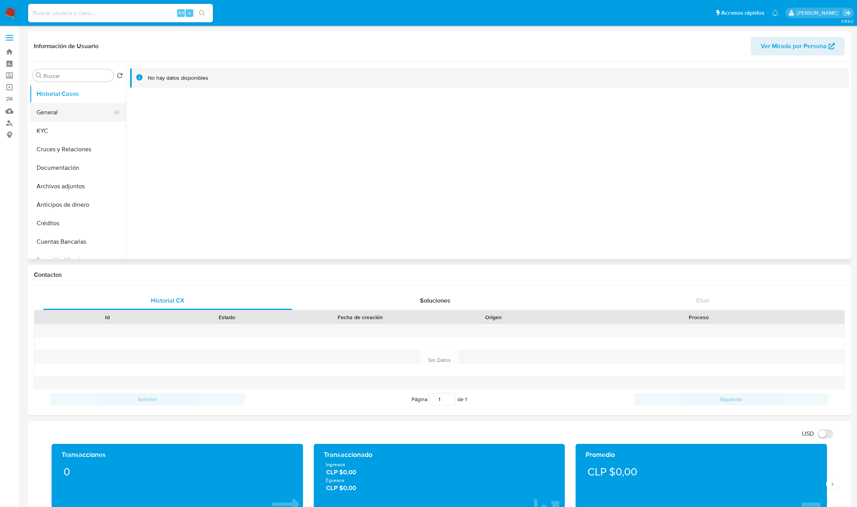
click at [96, 107] on button "General" at bounding box center [75, 112] width 90 height 18
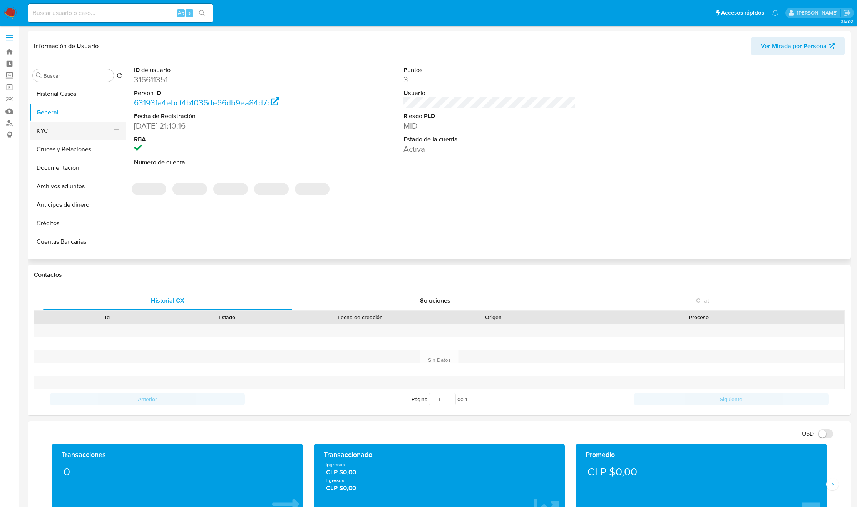
click at [77, 124] on button "KYC" at bounding box center [75, 131] width 90 height 18
